Goal: Find specific page/section: Find specific page/section

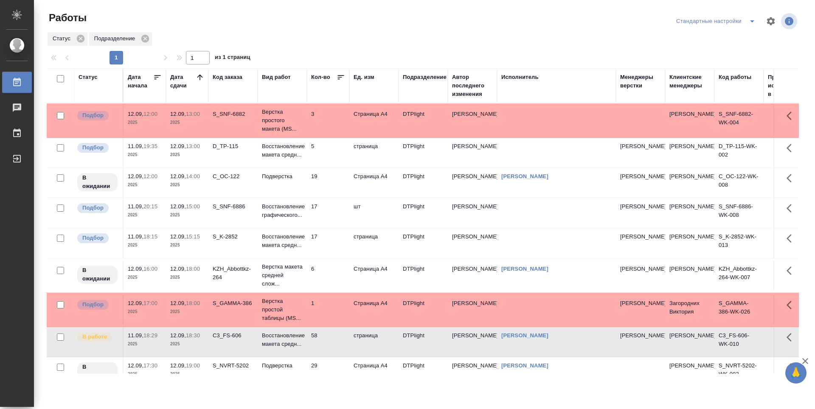
click at [330, 193] on td "19" at bounding box center [328, 183] width 42 height 30
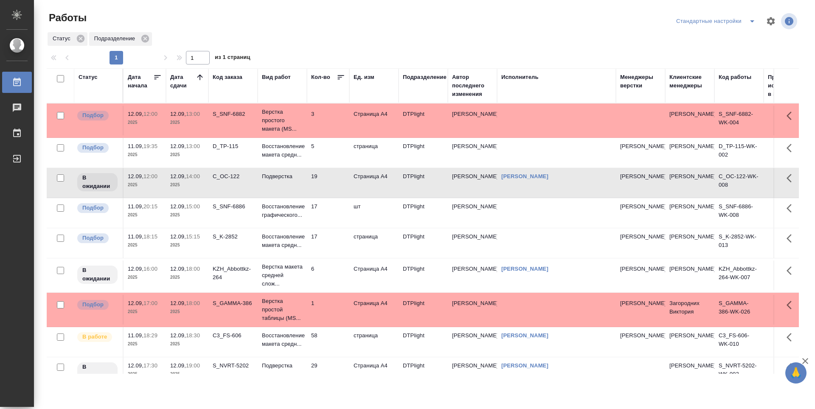
click at [343, 287] on td "6" at bounding box center [328, 276] width 42 height 30
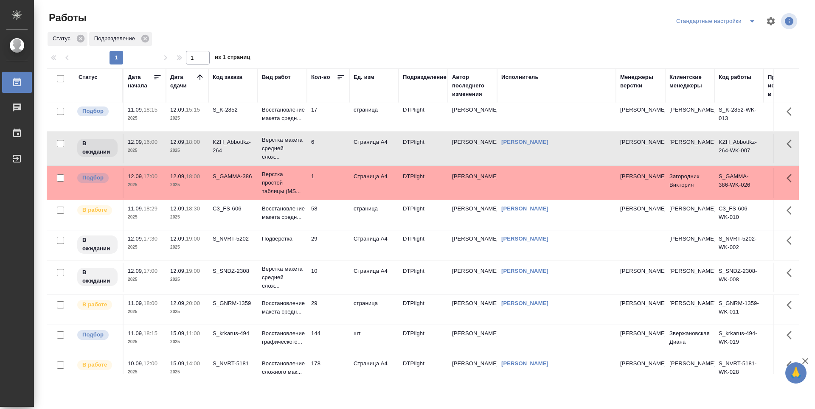
scroll to position [127, 0]
click at [331, 227] on td "58" at bounding box center [328, 215] width 42 height 30
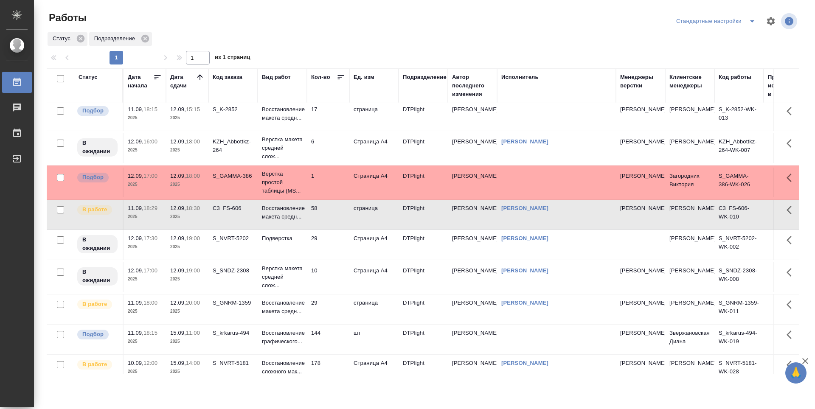
click at [335, 254] on td "29" at bounding box center [328, 245] width 42 height 30
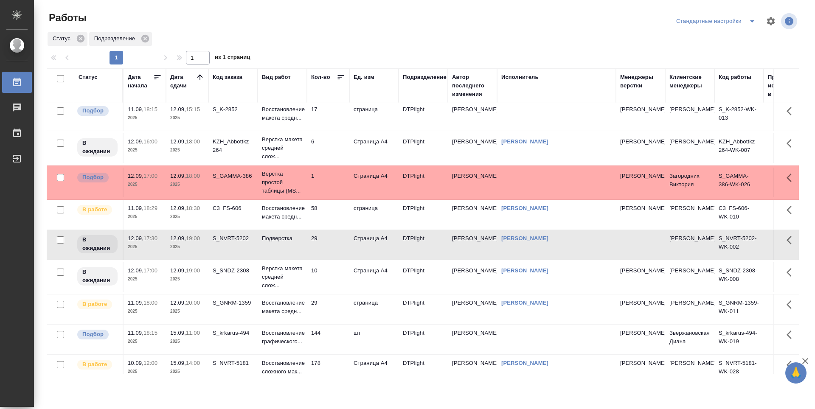
click at [337, 286] on td "10" at bounding box center [328, 277] width 42 height 30
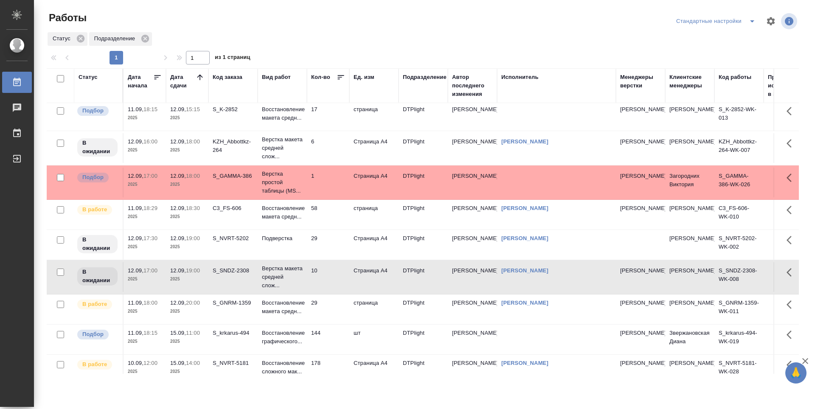
click at [333, 320] on td "29" at bounding box center [328, 309] width 42 height 30
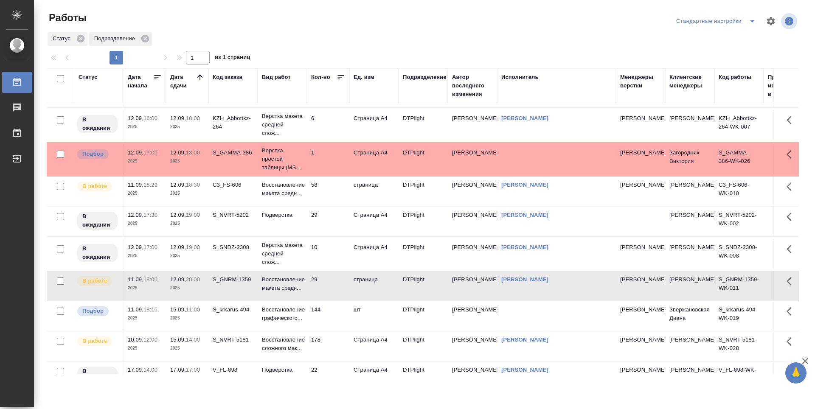
scroll to position [170, 0]
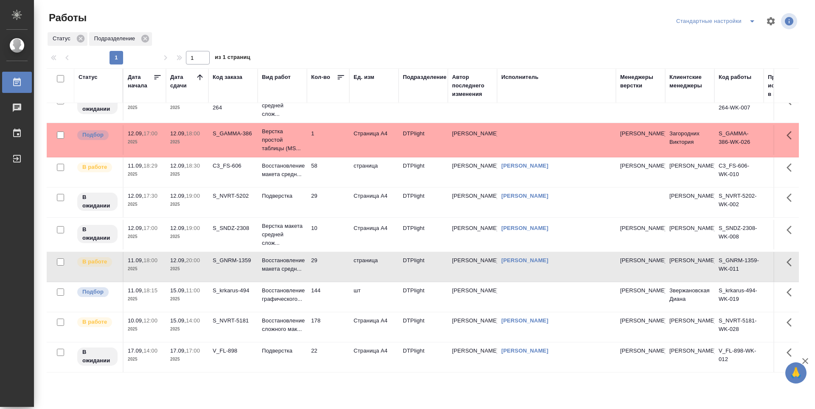
click at [336, 342] on td "178" at bounding box center [328, 327] width 42 height 30
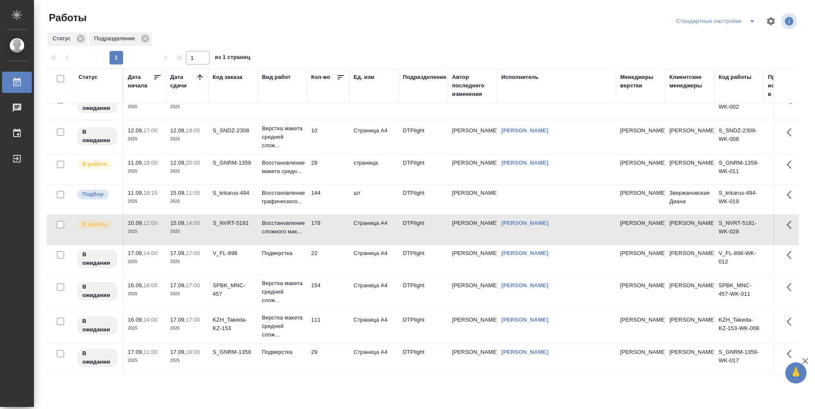
scroll to position [286, 0]
click at [325, 250] on td "22" at bounding box center [328, 260] width 42 height 30
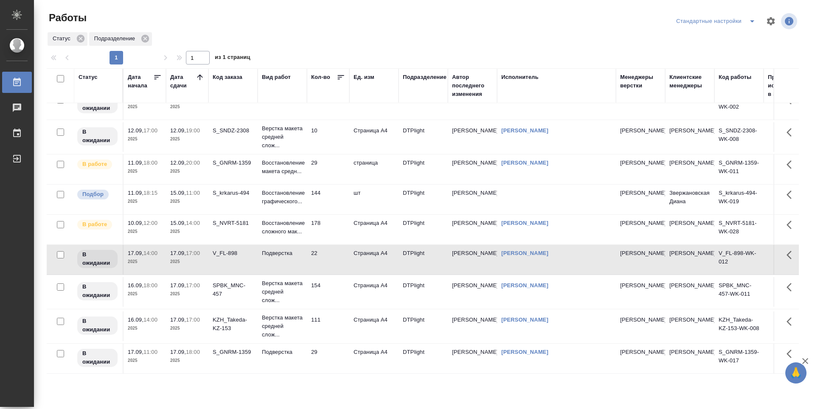
click at [335, 292] on td "154" at bounding box center [328, 292] width 42 height 30
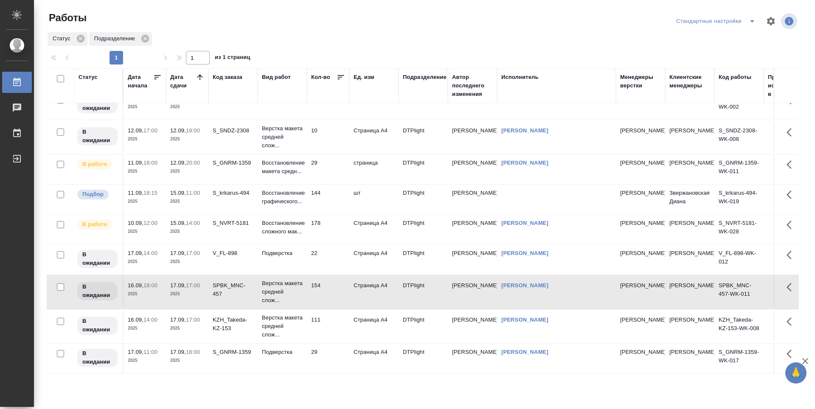
click at [336, 311] on td "111" at bounding box center [328, 326] width 42 height 30
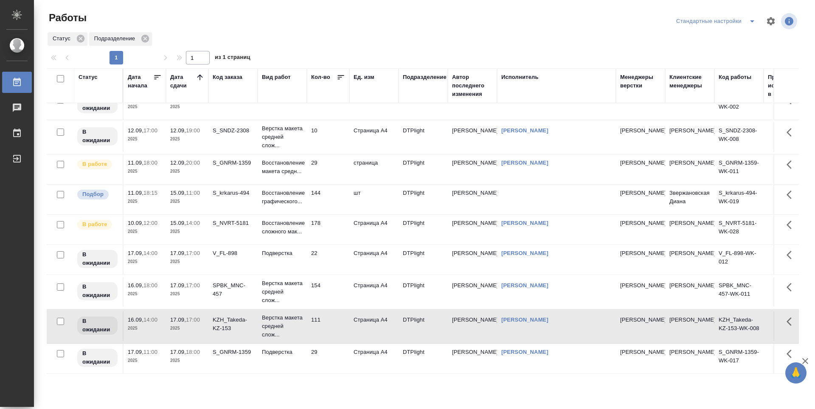
click at [337, 351] on td "29" at bounding box center [328, 359] width 42 height 30
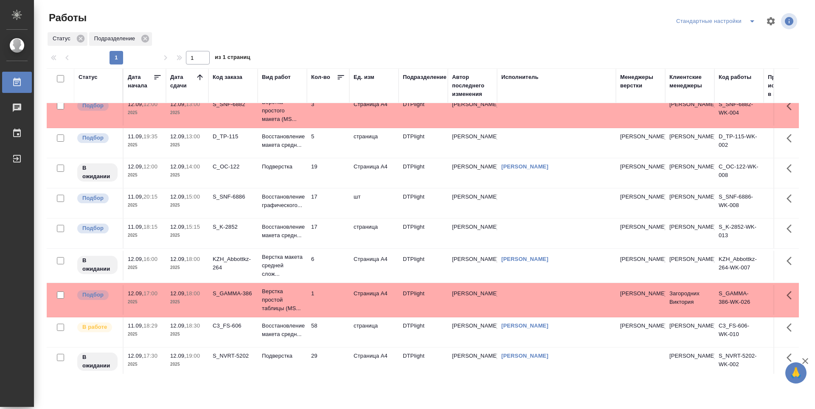
scroll to position [0, 0]
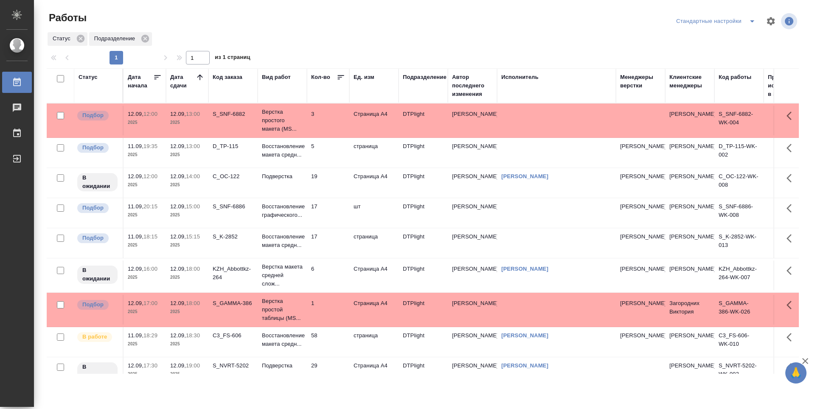
click at [337, 22] on div at bounding box center [426, 21] width 253 height 20
